Goal: Task Accomplishment & Management: Complete application form

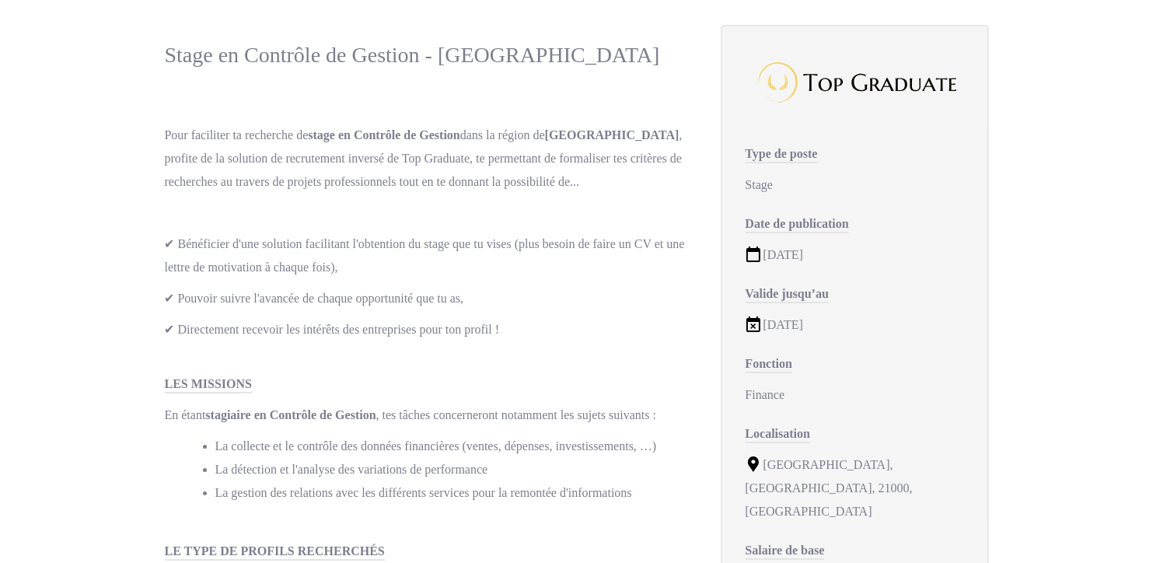
scroll to position [89, 0]
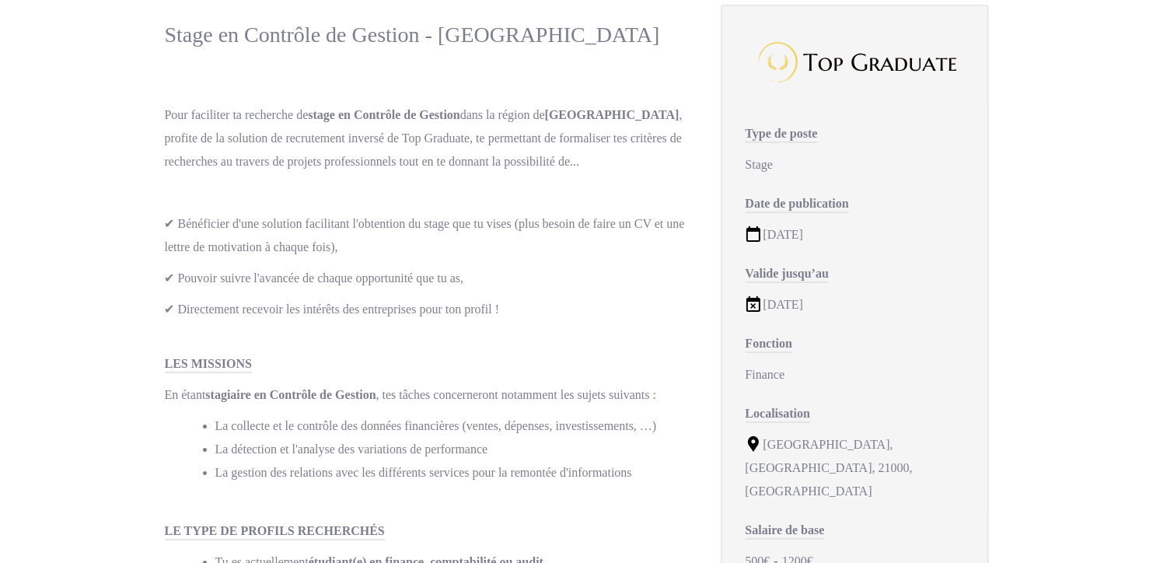
click at [754, 239] on icon at bounding box center [754, 234] width 16 height 16
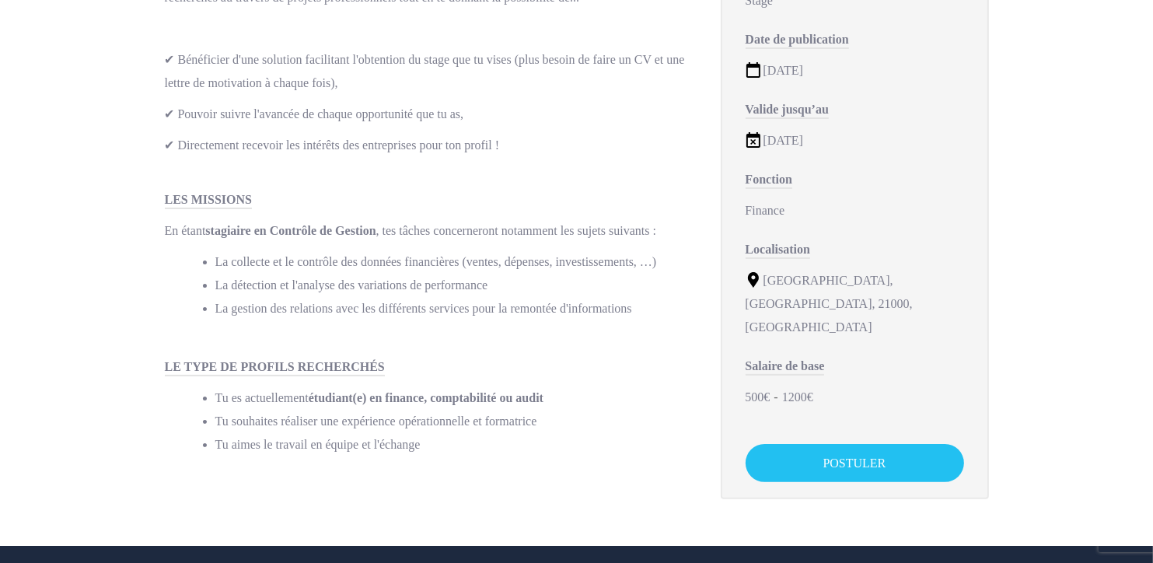
scroll to position [254, 0]
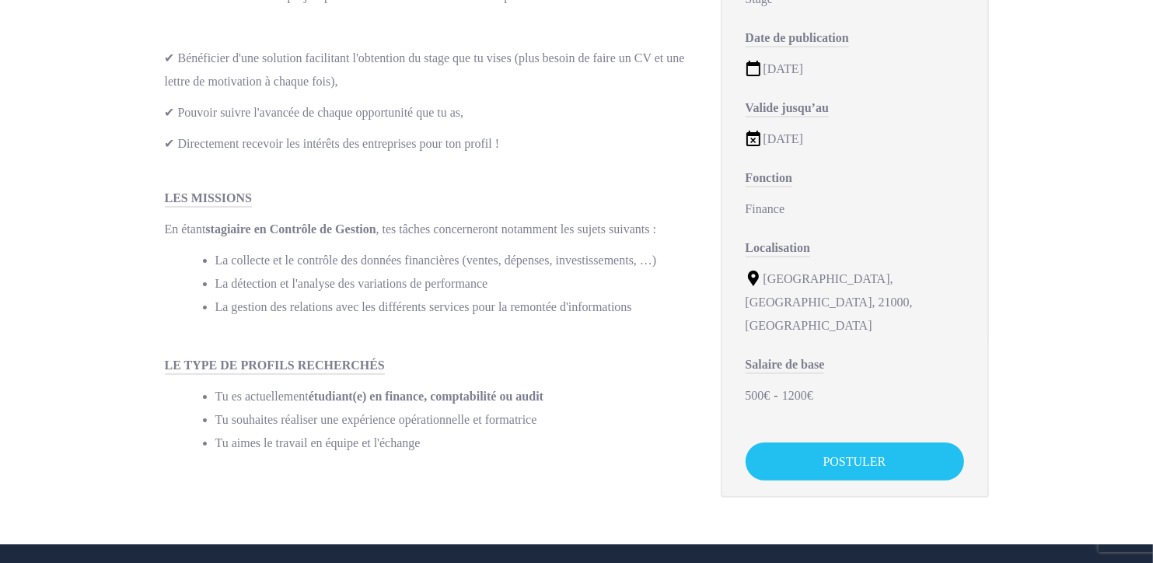
drag, startPoint x: 1142, startPoint y: 298, endPoint x: 1157, endPoint y: 220, distance: 79.3
click at [1152, 220] on html "Skip links Skip to primary navigation Skip to content Toggle navigation Freelan…" at bounding box center [576, 311] width 1153 height 1130
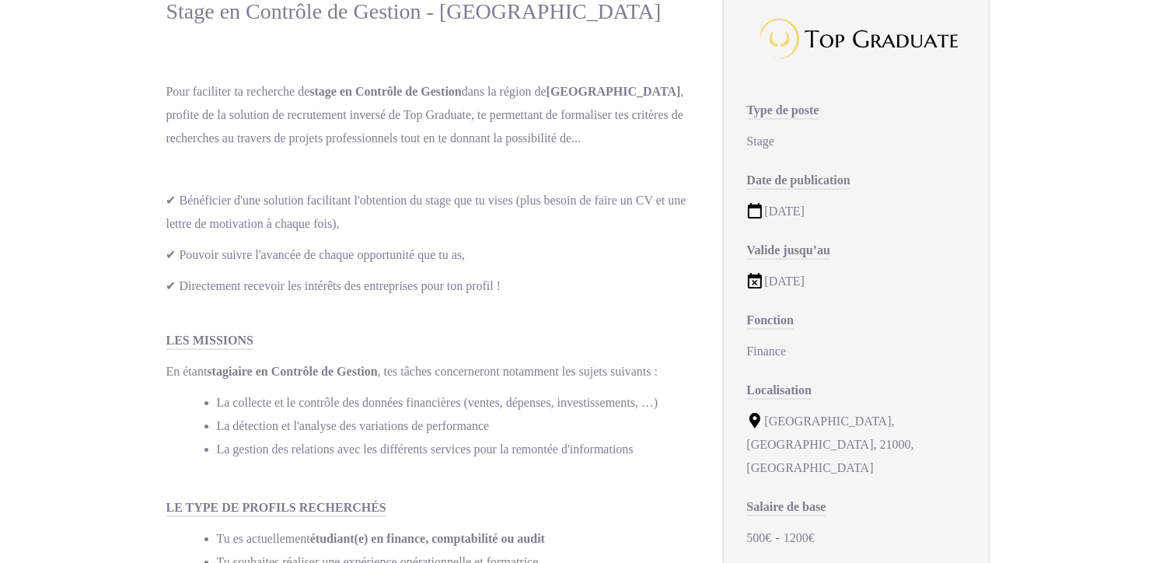
scroll to position [345, 0]
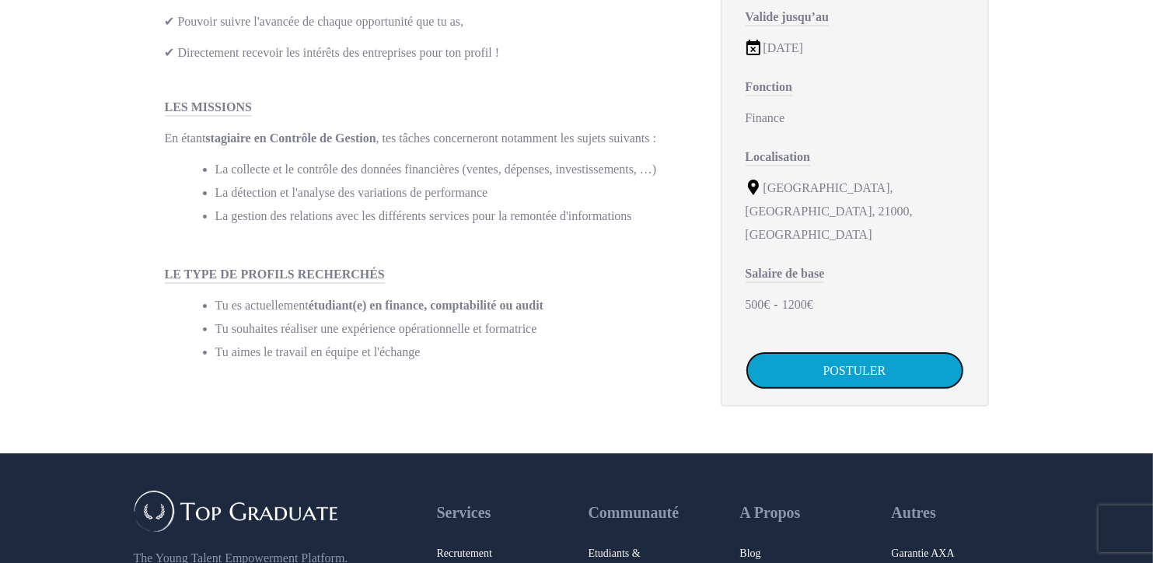
click at [812, 351] on link "POSTULER" at bounding box center [855, 370] width 219 height 38
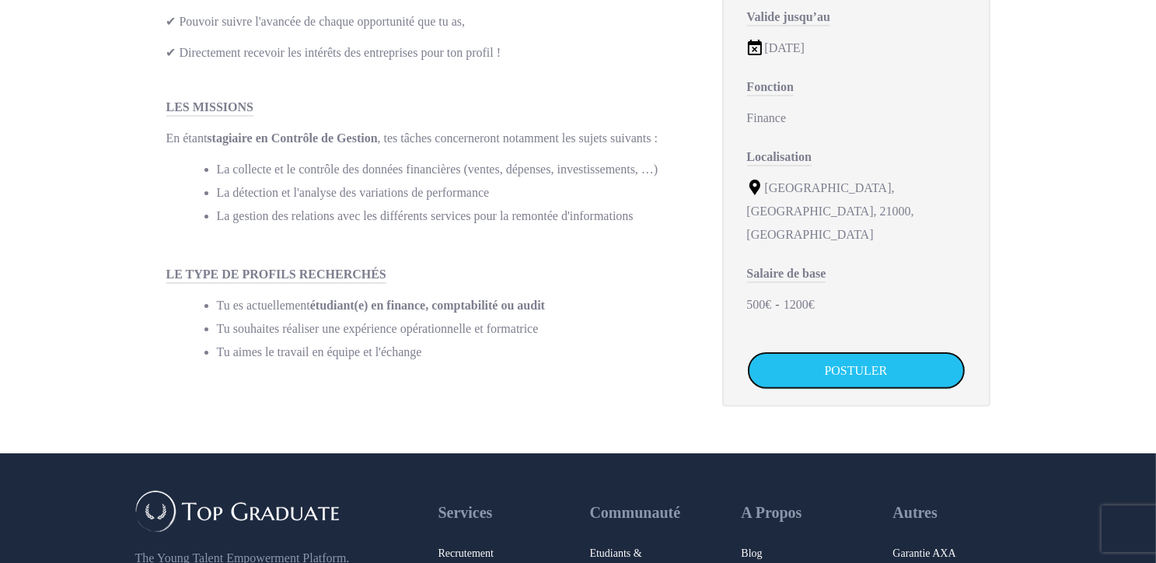
scroll to position [0, 0]
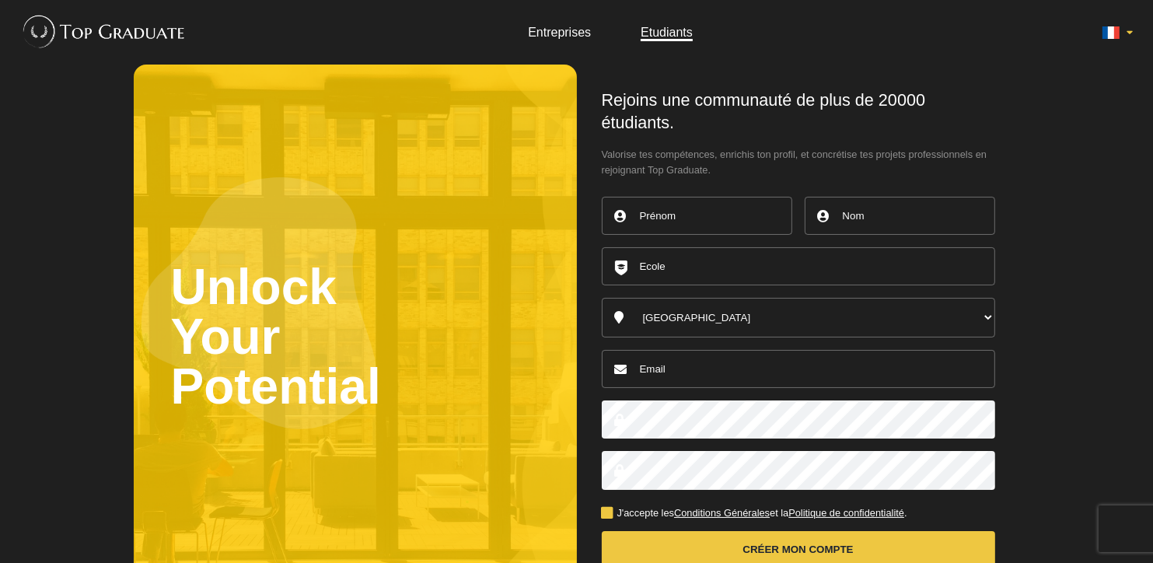
click at [740, 223] on input "text" at bounding box center [697, 216] width 191 height 38
type input "Maxime"
type input "Veuillot"
type input "[EMAIL_ADDRESS][DOMAIN_NAME]"
click at [796, 264] on input "text" at bounding box center [798, 266] width 393 height 38
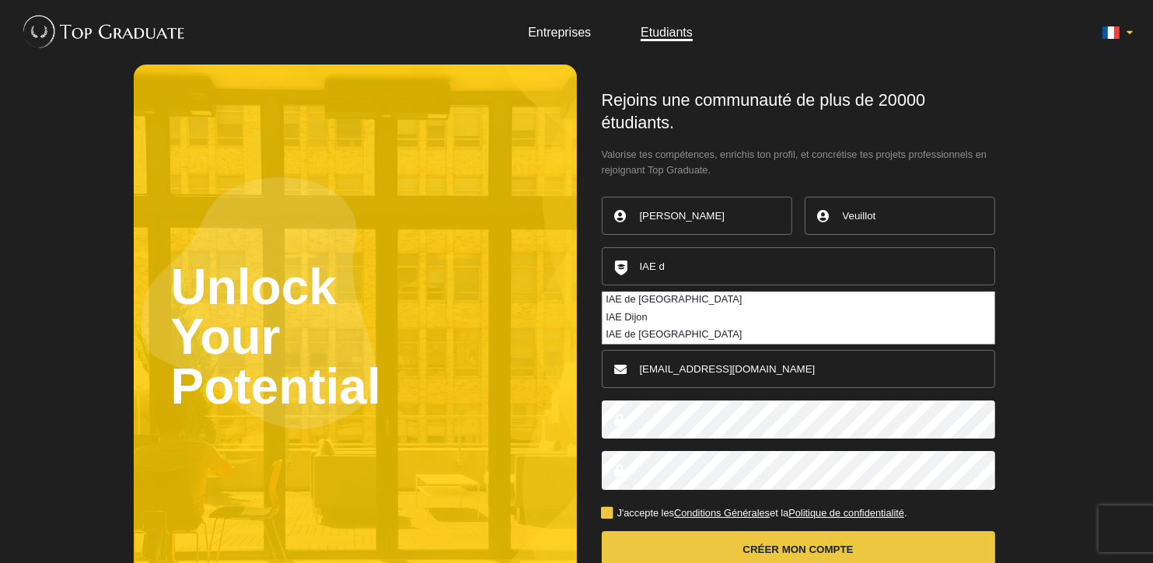
click at [781, 313] on li "IAE Dijon" at bounding box center [799, 317] width 392 height 17
type input "IAE Dijon"
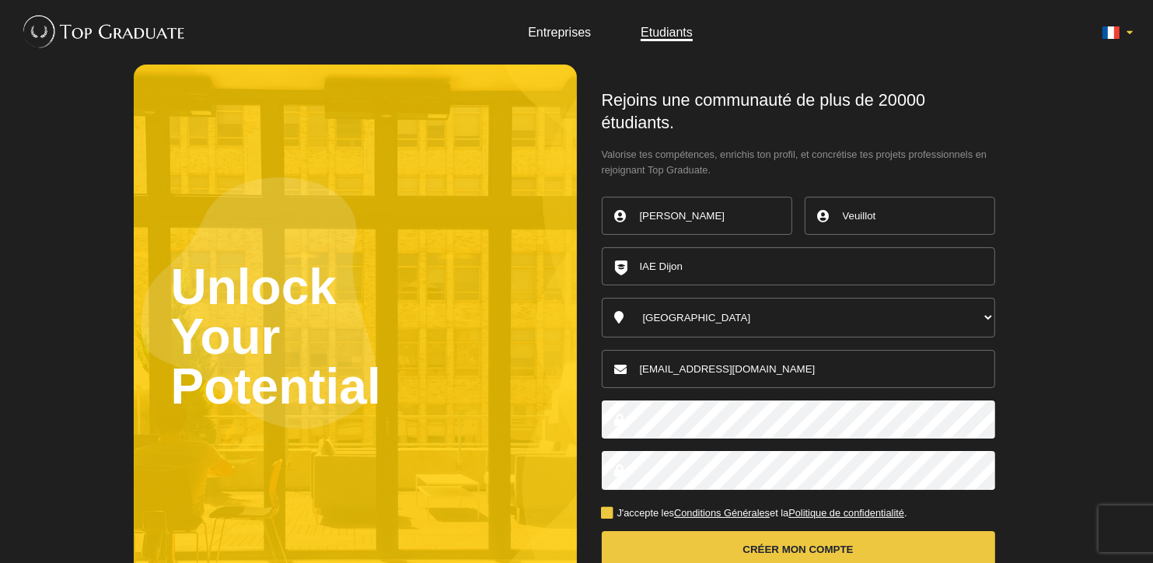
scroll to position [103, 0]
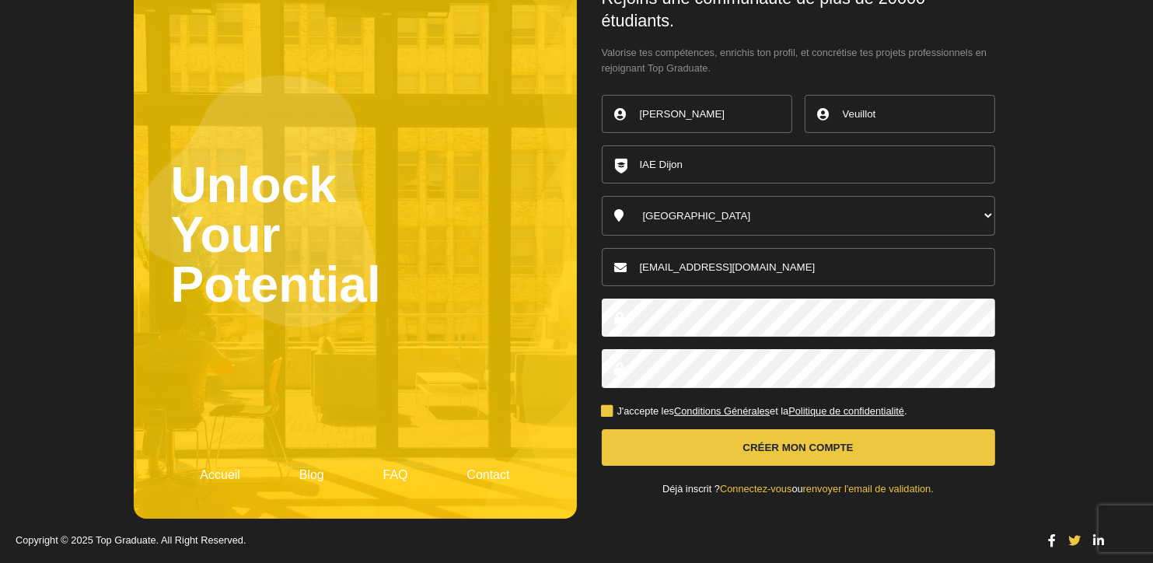
click at [757, 441] on button "Créer mon compte" at bounding box center [798, 447] width 393 height 37
click at [771, 449] on button "Créer mon compte" at bounding box center [798, 447] width 393 height 37
click at [728, 445] on button "Créer mon compte" at bounding box center [798, 447] width 393 height 37
click at [614, 407] on label "J'accepte les Conditions Générales et la Politique de confidentialité ." at bounding box center [755, 412] width 306 height 10
click at [0, 0] on input "J'accepte les Conditions Générales et la Politique de confidentialité ." at bounding box center [0, 0] width 0 height 0
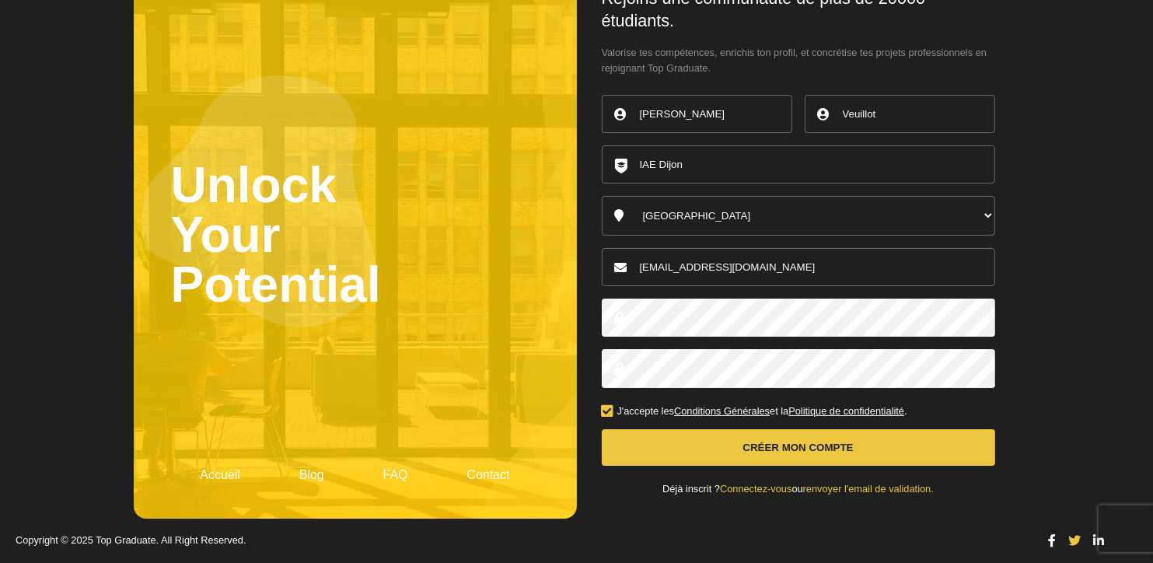
click at [659, 439] on button "Créer mon compte" at bounding box center [798, 447] width 393 height 37
click at [718, 444] on button "Créer mon compte" at bounding box center [798, 447] width 393 height 37
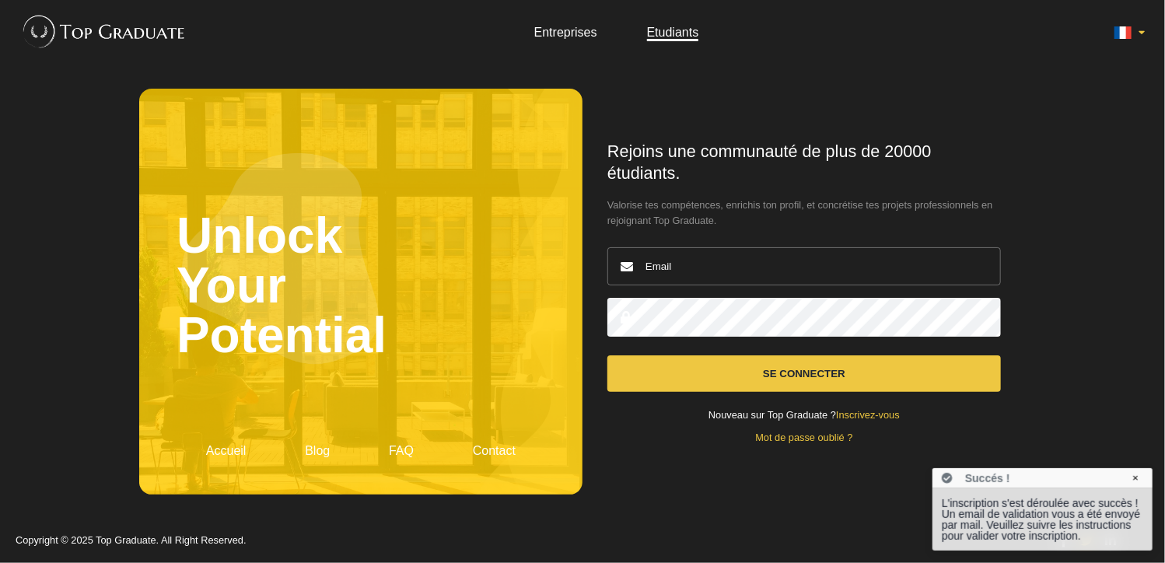
click at [844, 267] on input "email" at bounding box center [803, 266] width 393 height 38
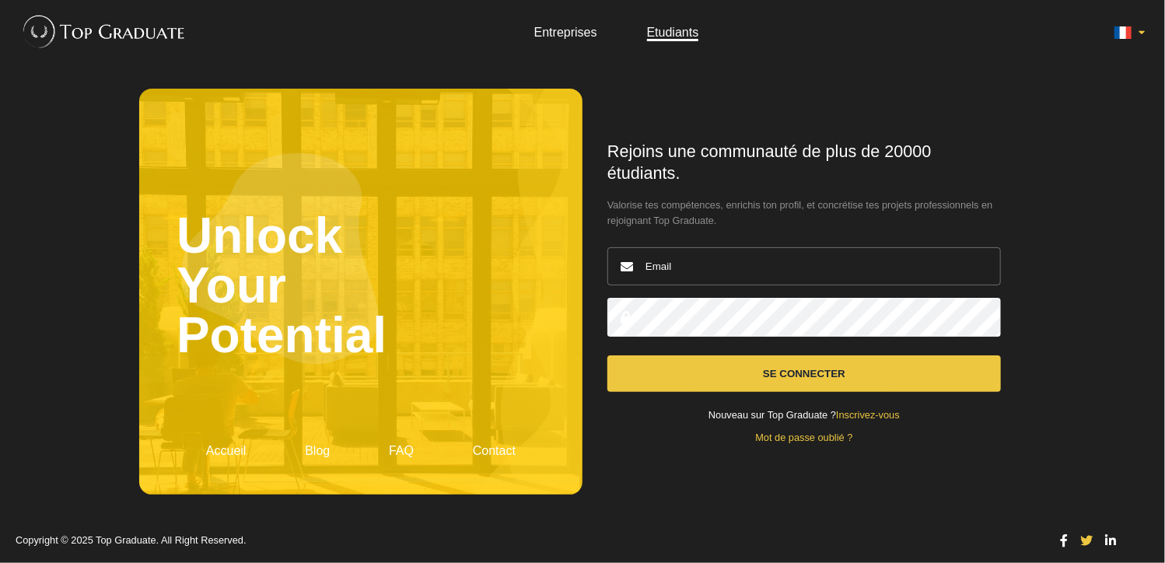
type input "[EMAIL_ADDRESS][DOMAIN_NAME]"
click at [803, 375] on button "Se connecter" at bounding box center [803, 373] width 393 height 37
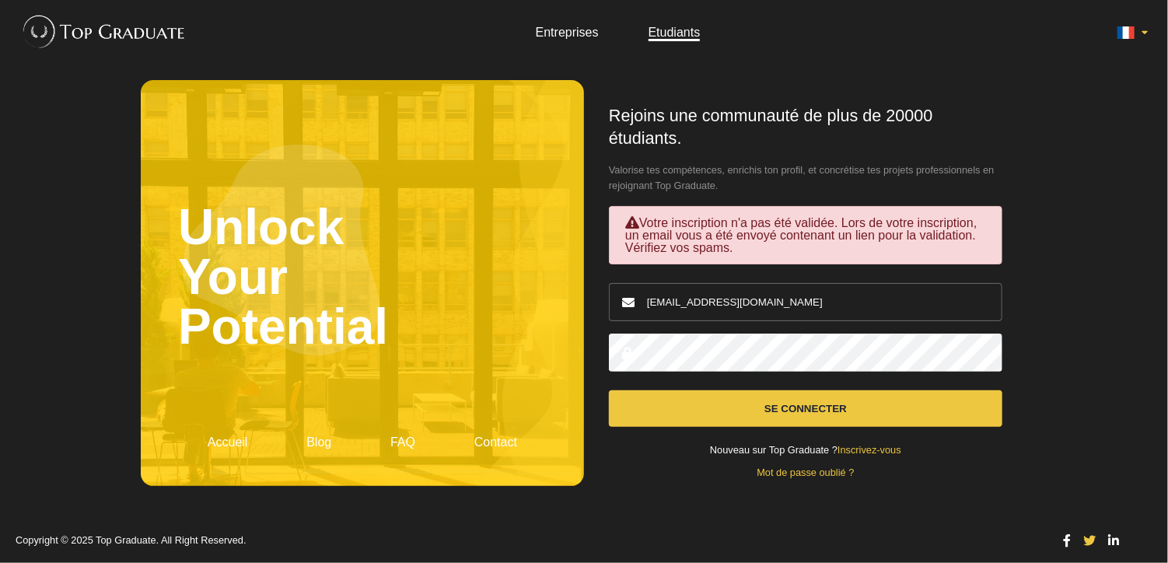
click at [841, 466] on form "Rejoins une communauté de plus de 20000 étudiants. Valorise tes compétences, en…" at bounding box center [805, 291] width 393 height 373
click at [837, 475] on link "Mot de passe oublié ?" at bounding box center [805, 473] width 97 height 12
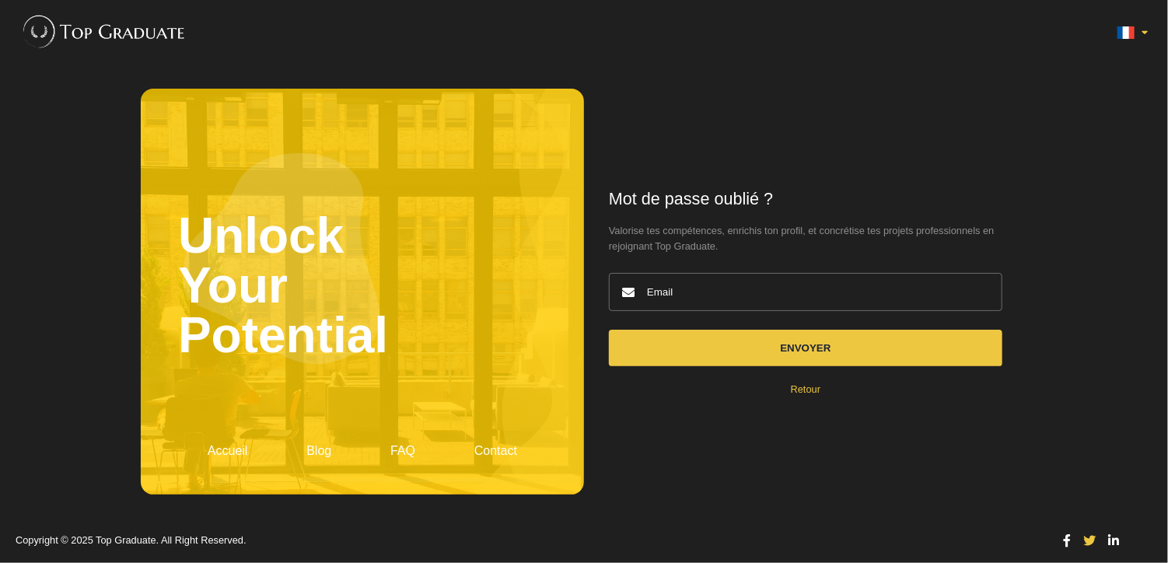
click at [731, 292] on input "email" at bounding box center [805, 292] width 393 height 38
type input "[EMAIL_ADDRESS][DOMAIN_NAME]"
click at [720, 348] on button "Envoyer" at bounding box center [805, 348] width 393 height 37
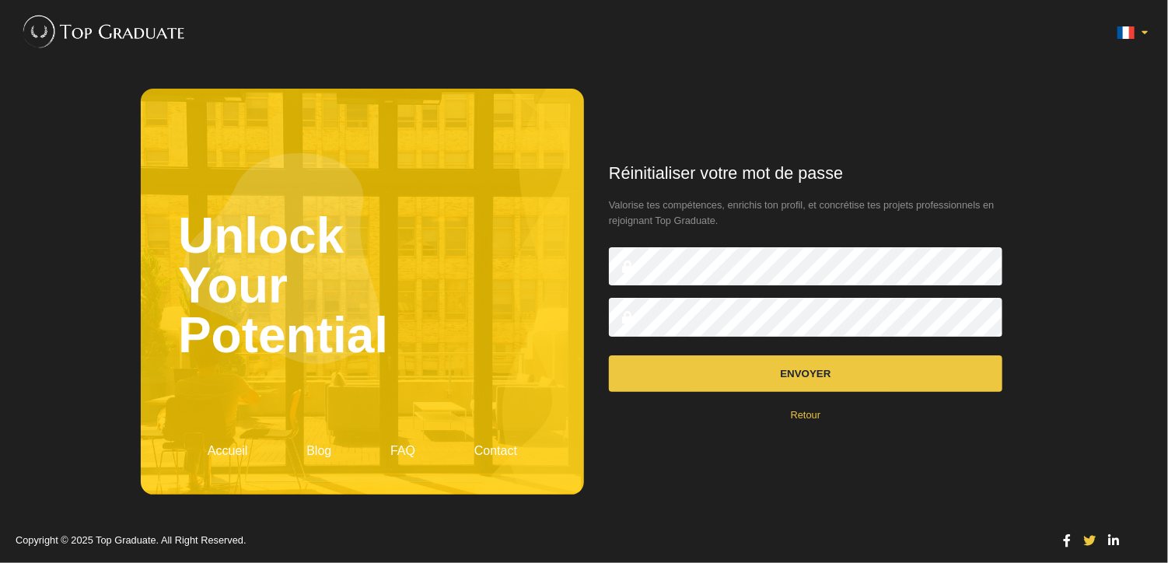
click at [937, 370] on button "Envoyer" at bounding box center [805, 373] width 393 height 37
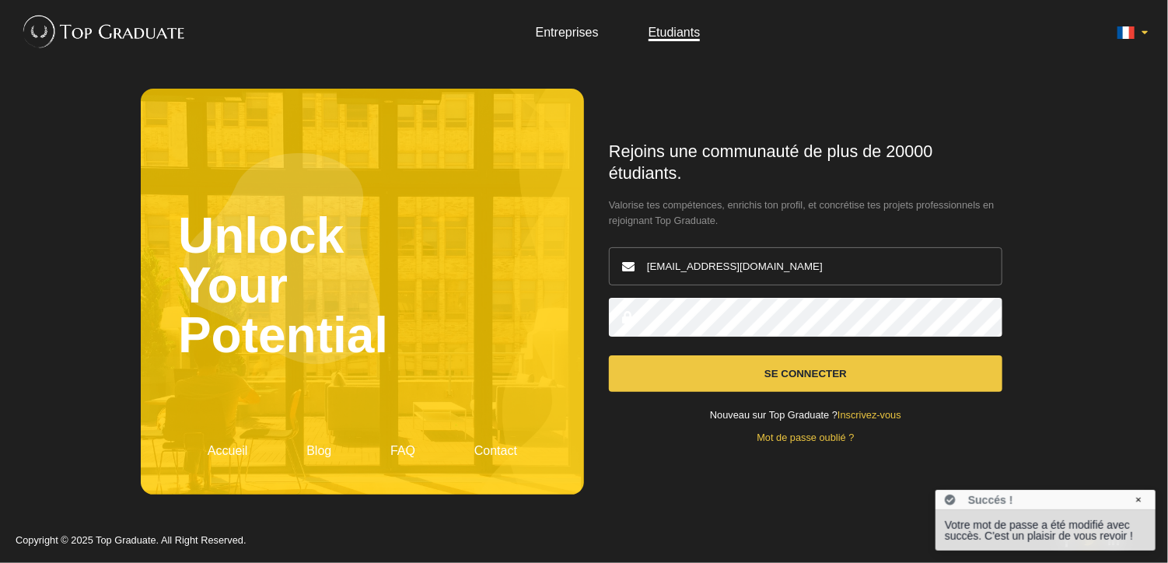
click at [820, 372] on button "Se connecter" at bounding box center [805, 373] width 393 height 37
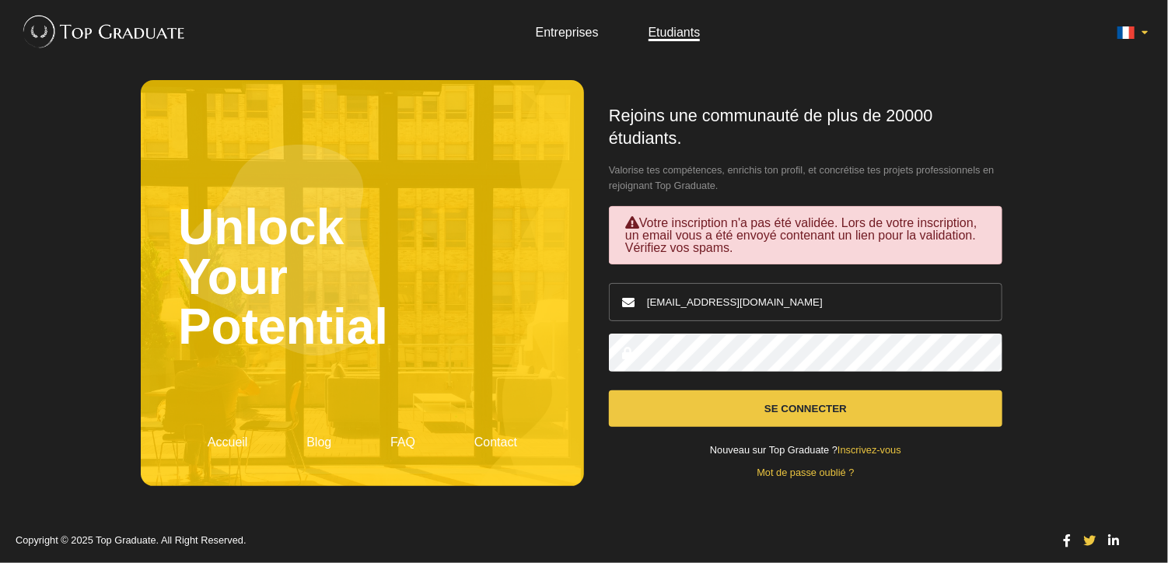
click at [810, 405] on button "Se connecter" at bounding box center [805, 408] width 393 height 37
click at [809, 480] on div "Rejoins une communauté de plus de 20000 étudiants. Valorise tes compétences, en…" at bounding box center [805, 291] width 443 height 423
click at [812, 476] on link "Mot de passe oublié ?" at bounding box center [805, 473] width 97 height 12
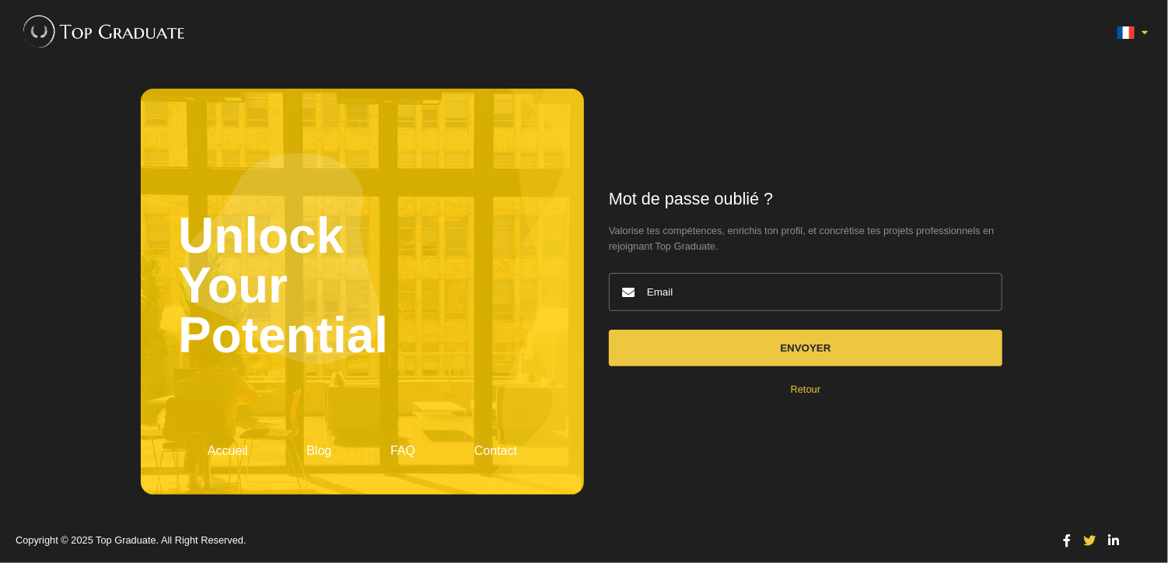
click at [810, 390] on link "Retour" at bounding box center [806, 389] width 30 height 12
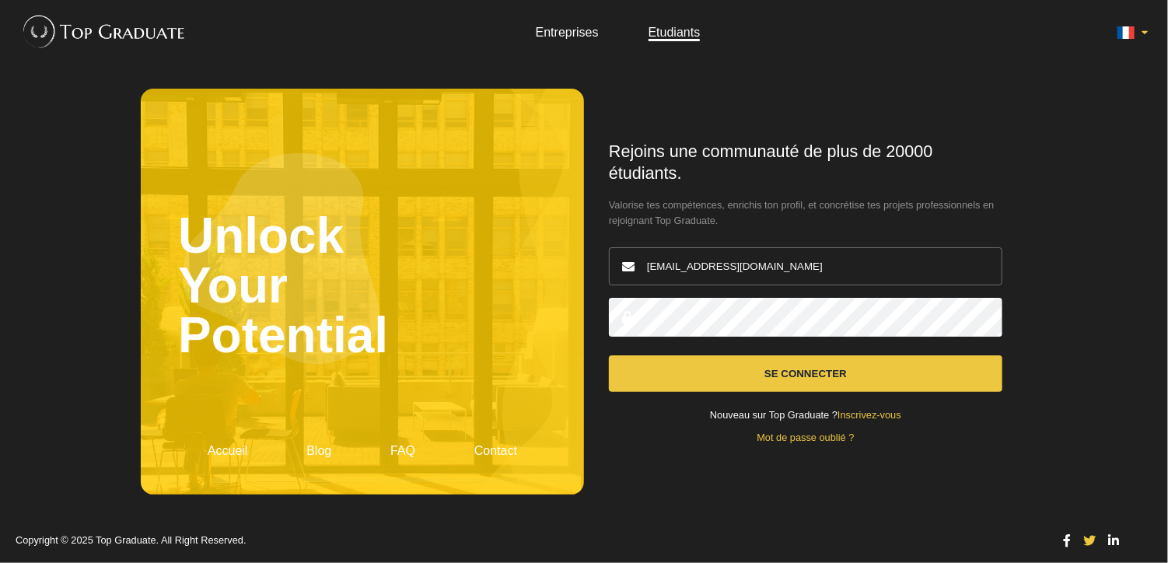
click at [810, 390] on button "Se connecter" at bounding box center [805, 373] width 393 height 37
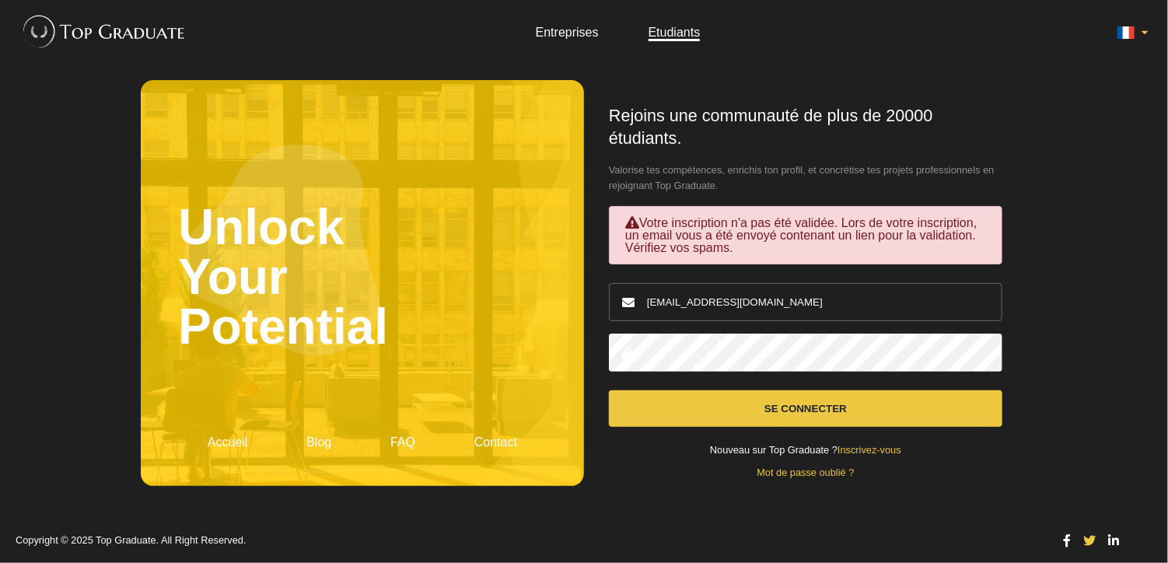
click at [829, 401] on button "Se connecter" at bounding box center [805, 408] width 393 height 37
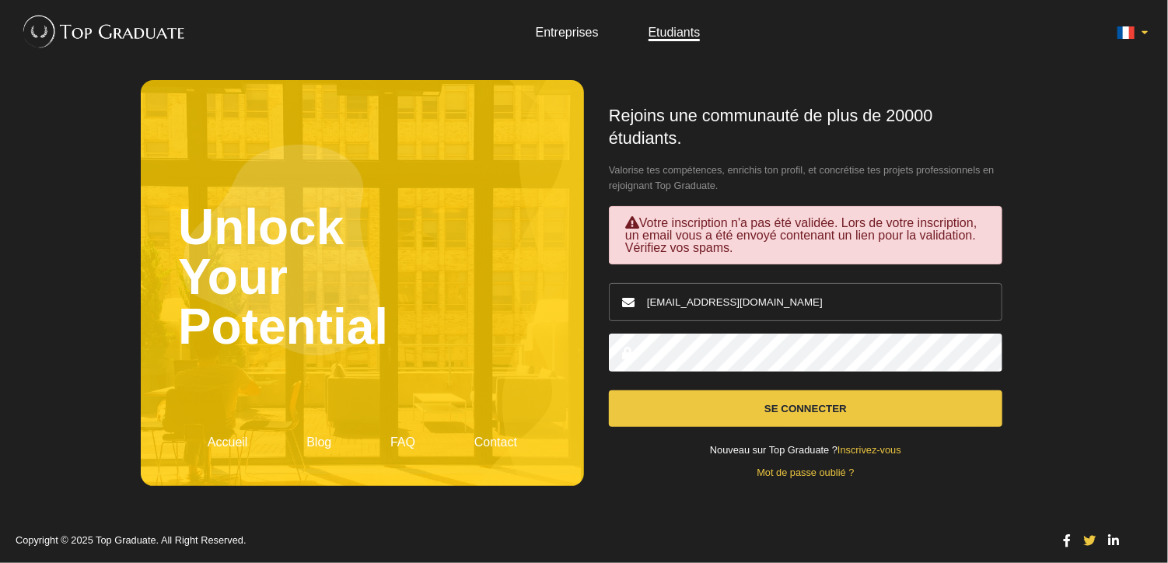
click at [829, 401] on button "Se connecter" at bounding box center [805, 408] width 393 height 37
click at [737, 397] on button "Se connecter" at bounding box center [805, 408] width 393 height 37
click at [743, 409] on button "Se connecter" at bounding box center [805, 408] width 393 height 37
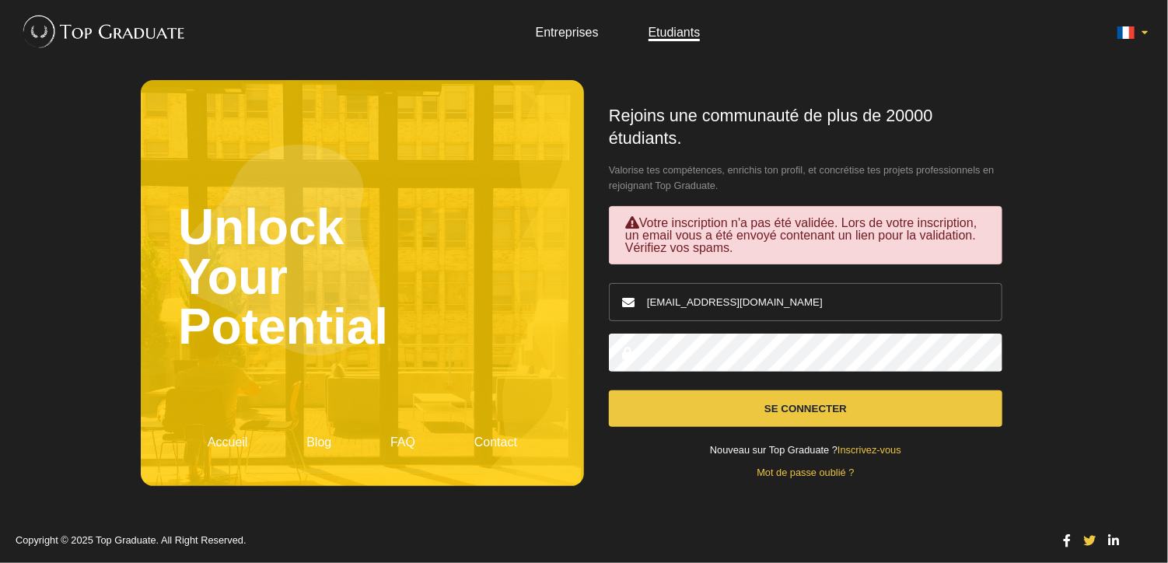
click at [743, 409] on button "Se connecter" at bounding box center [805, 408] width 393 height 37
click at [981, 404] on button "Se connecter" at bounding box center [805, 408] width 393 height 37
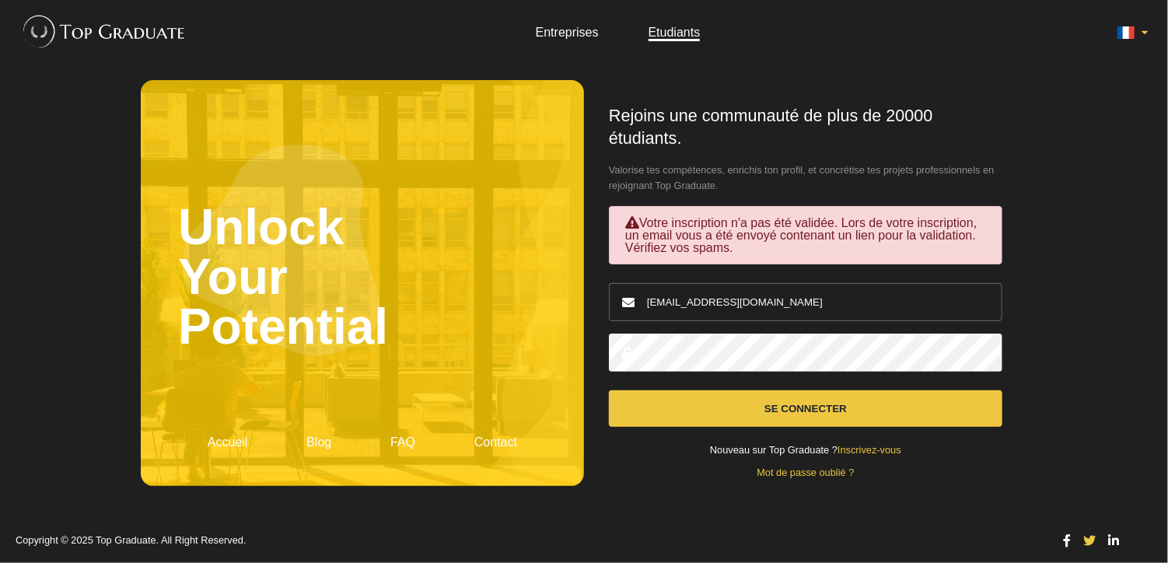
click at [914, 407] on button "Se connecter" at bounding box center [805, 408] width 393 height 37
